Goal: Navigation & Orientation: Find specific page/section

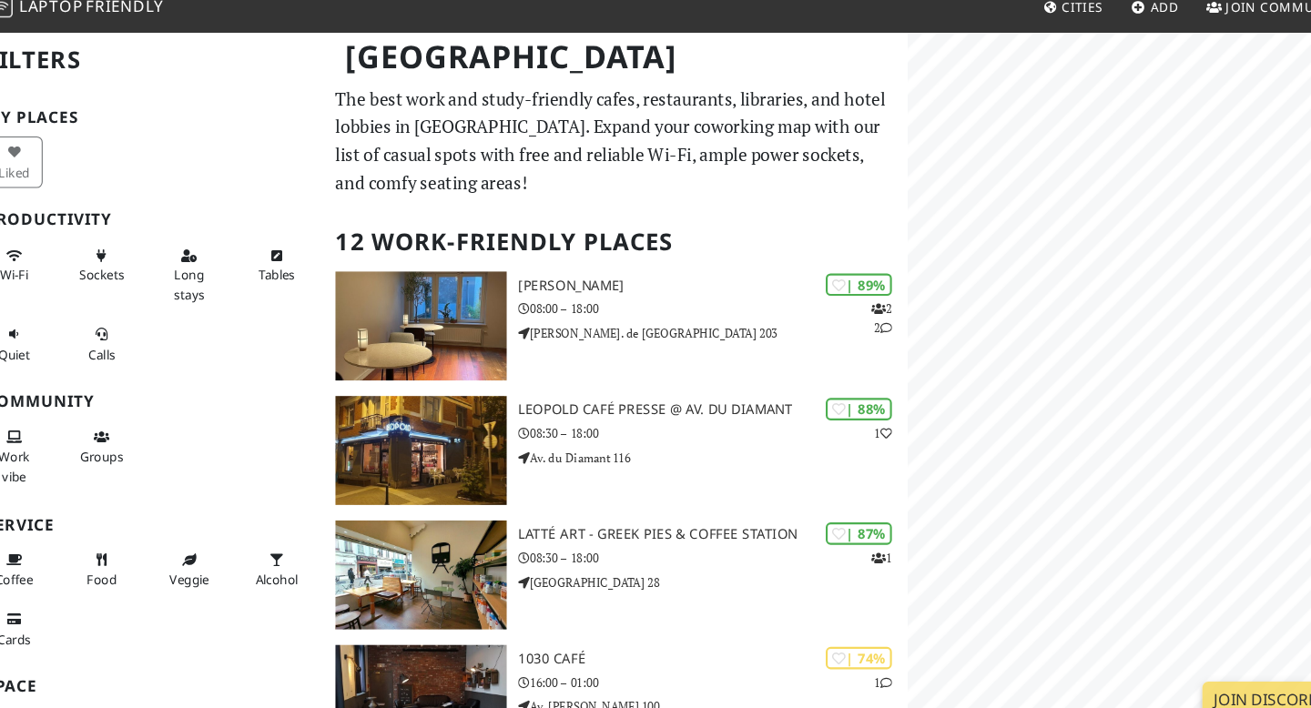
scroll to position [21, 0]
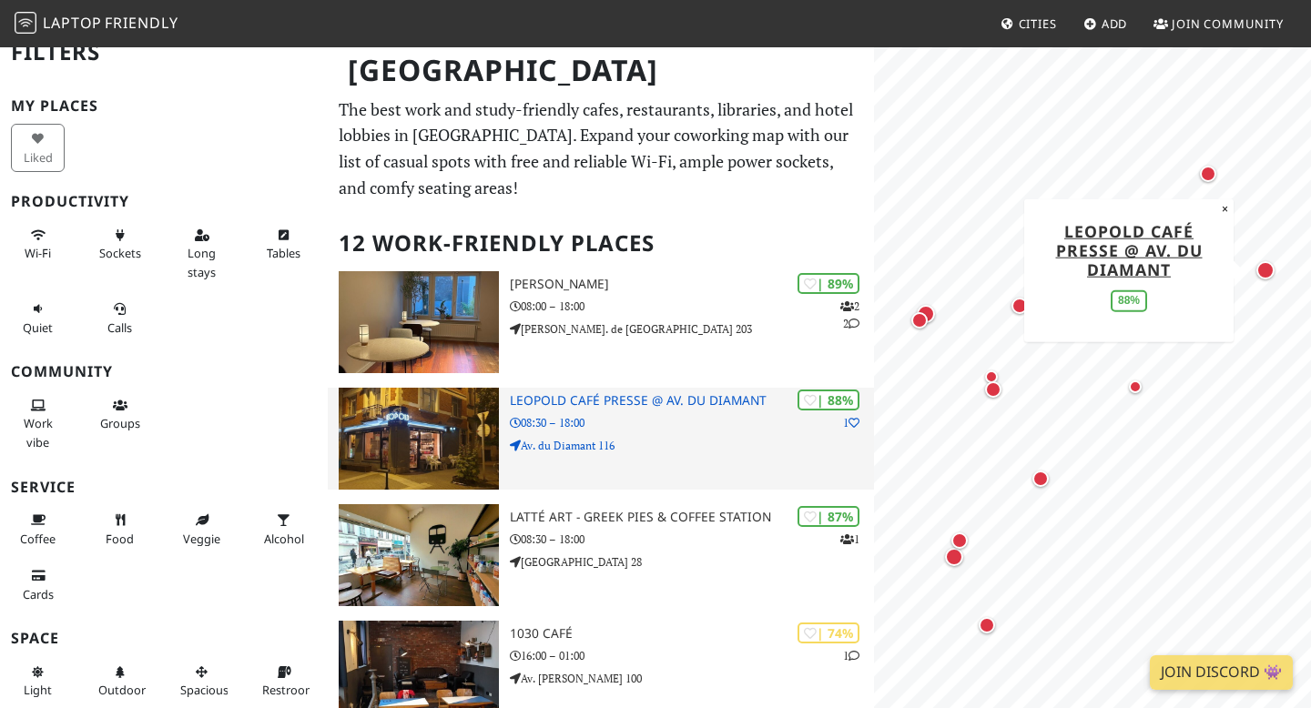
click at [389, 421] on img at bounding box center [419, 439] width 160 height 102
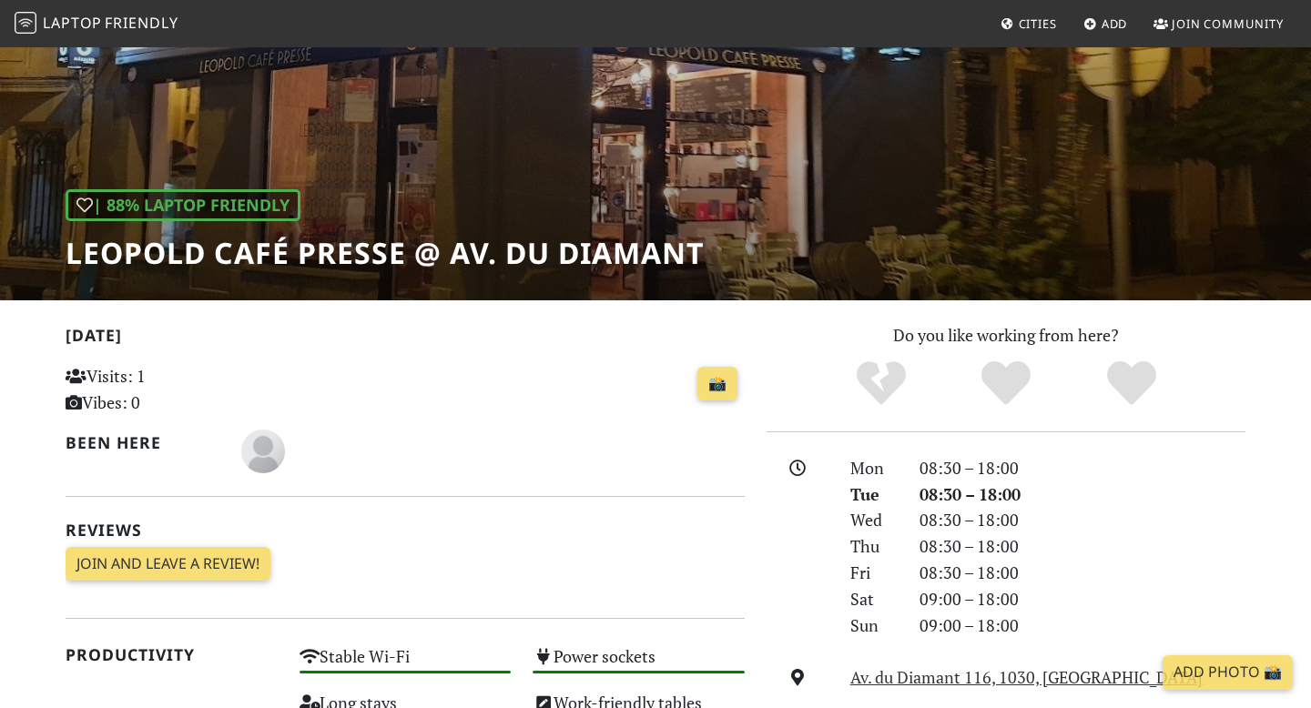
scroll to position [129, 0]
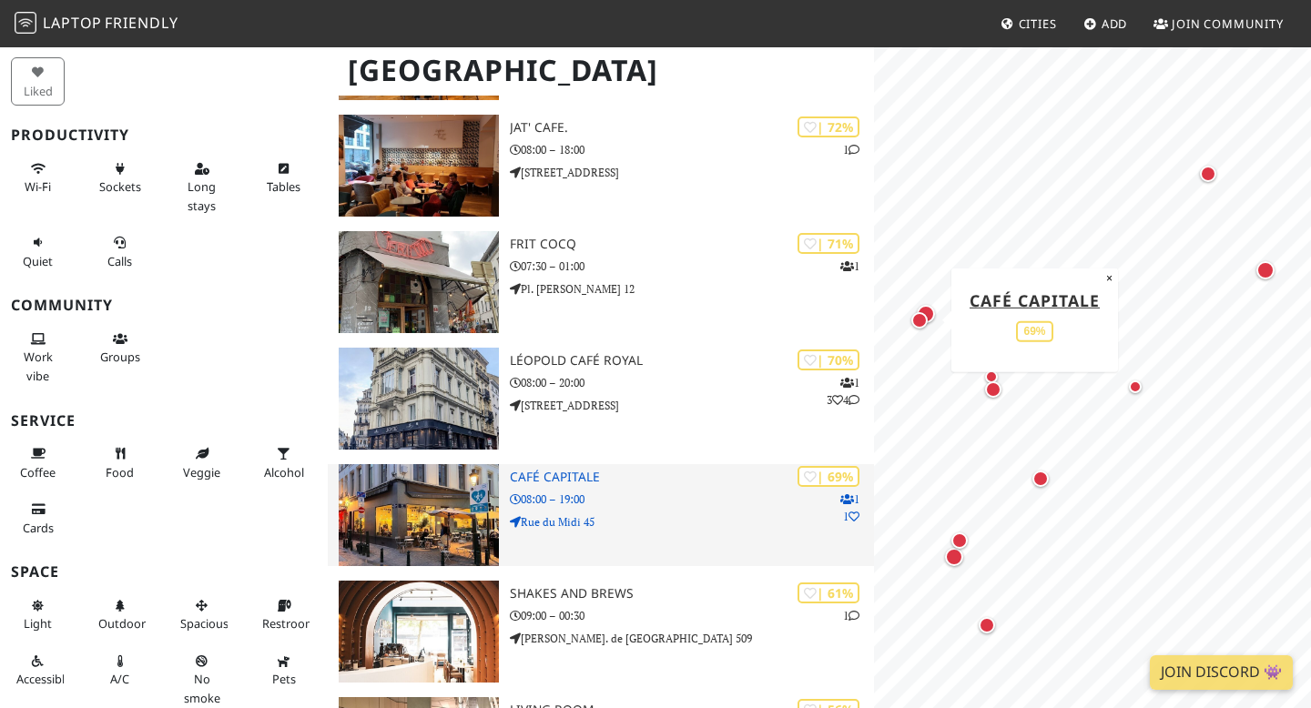
scroll to position [742, 0]
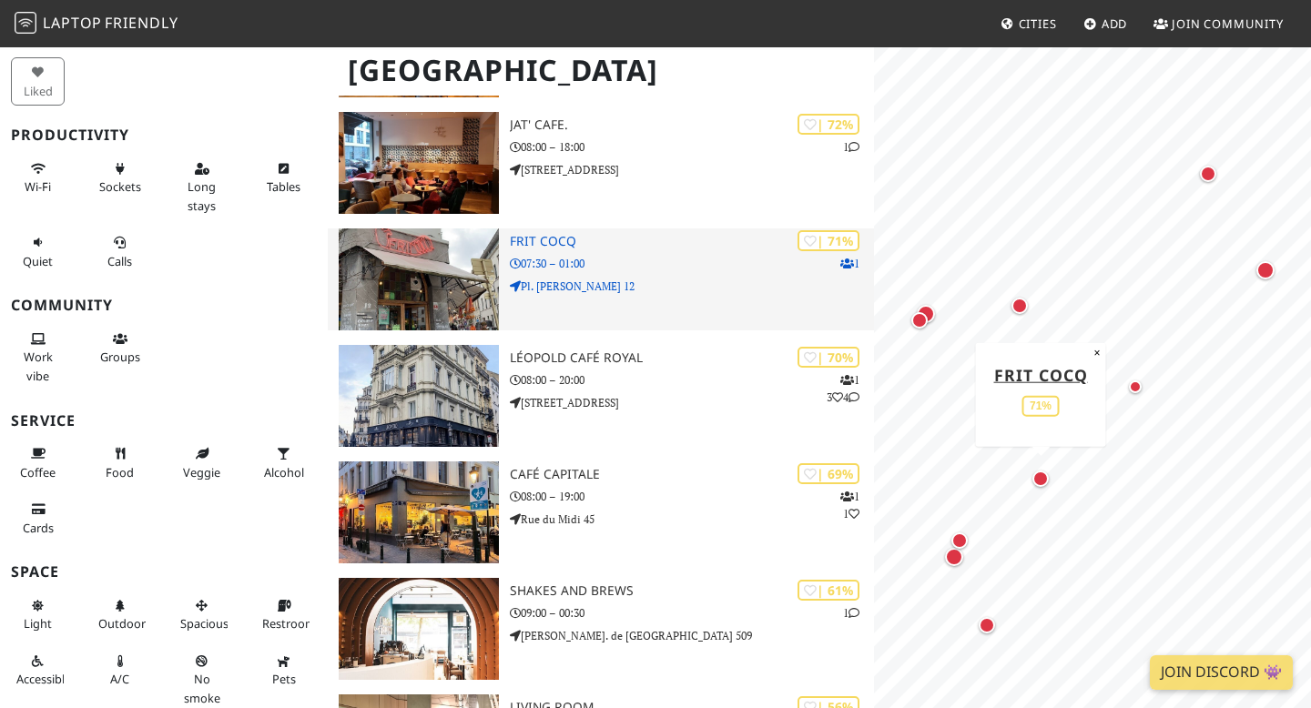
click at [595, 295] on div "| 71% 1 Frit Cocq 07:30 – 01:00 Pl. Fernand Cocq 12" at bounding box center [692, 280] width 364 height 102
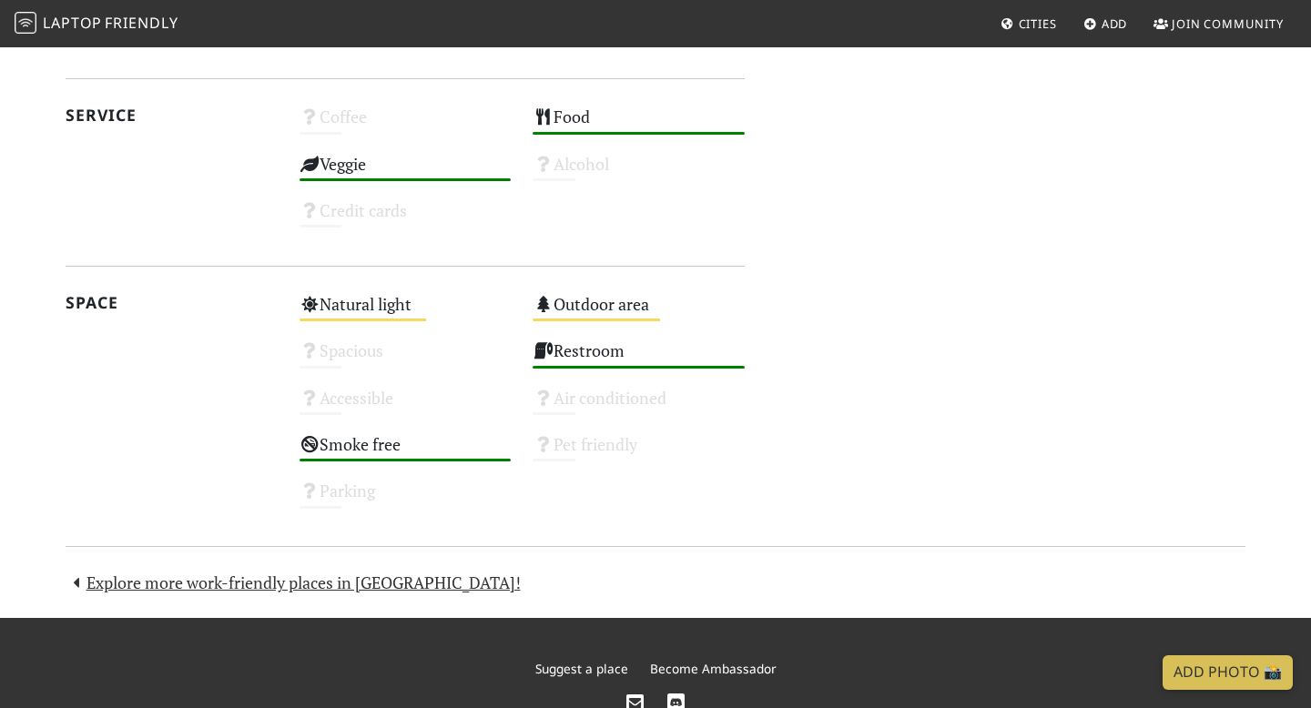
scroll to position [1008, 0]
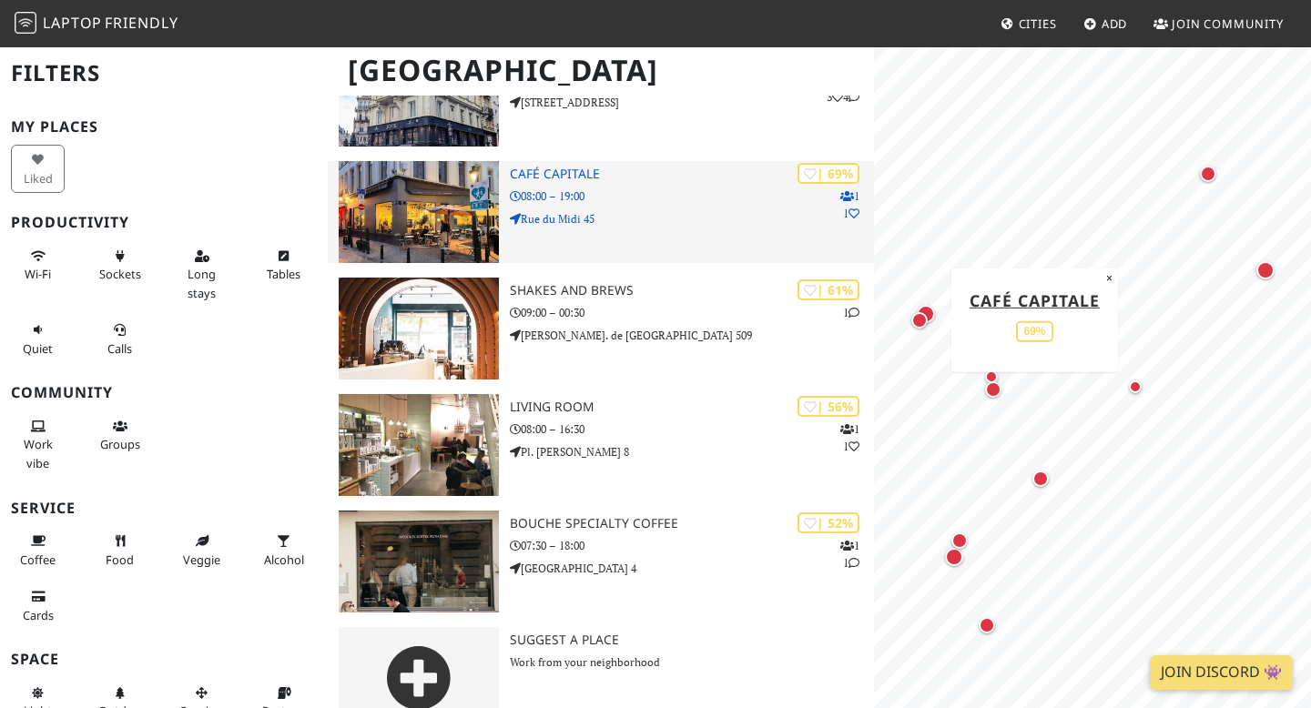
scroll to position [1077, 0]
